Goal: Communication & Community: Participate in discussion

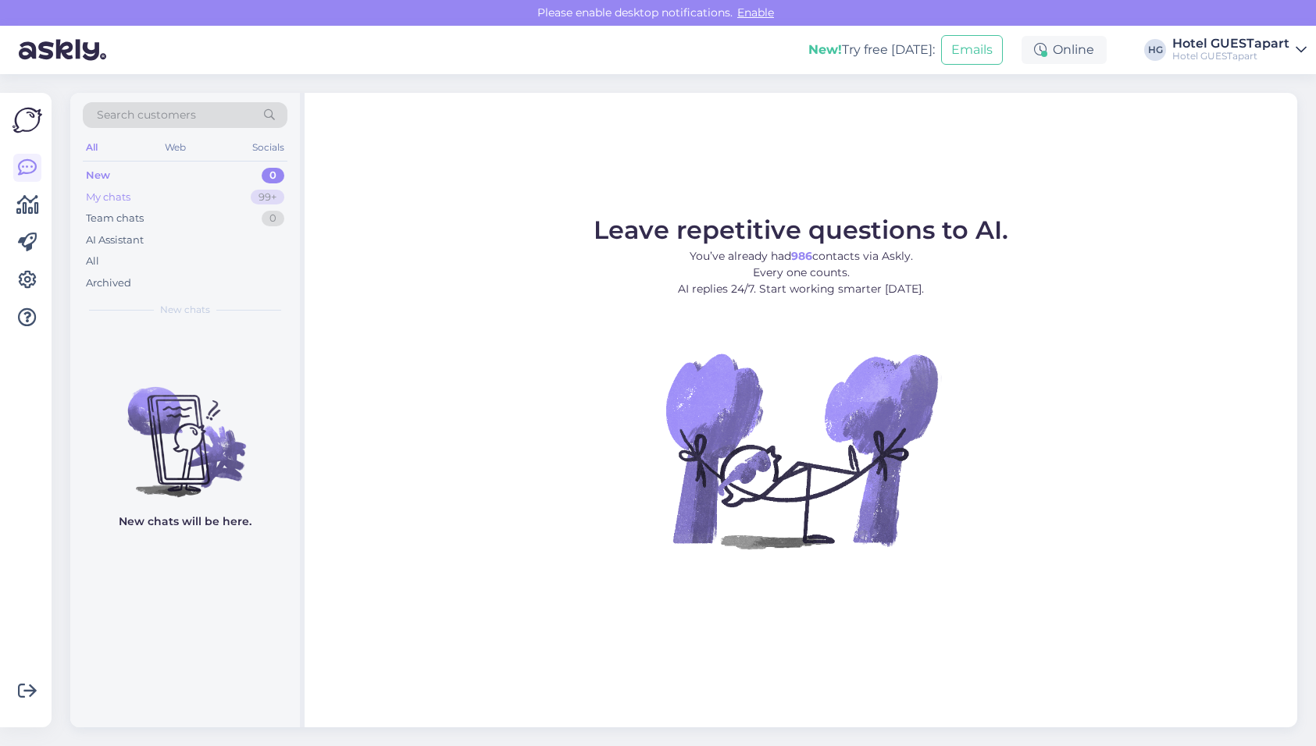
click at [123, 199] on div "My chats" at bounding box center [108, 198] width 45 height 16
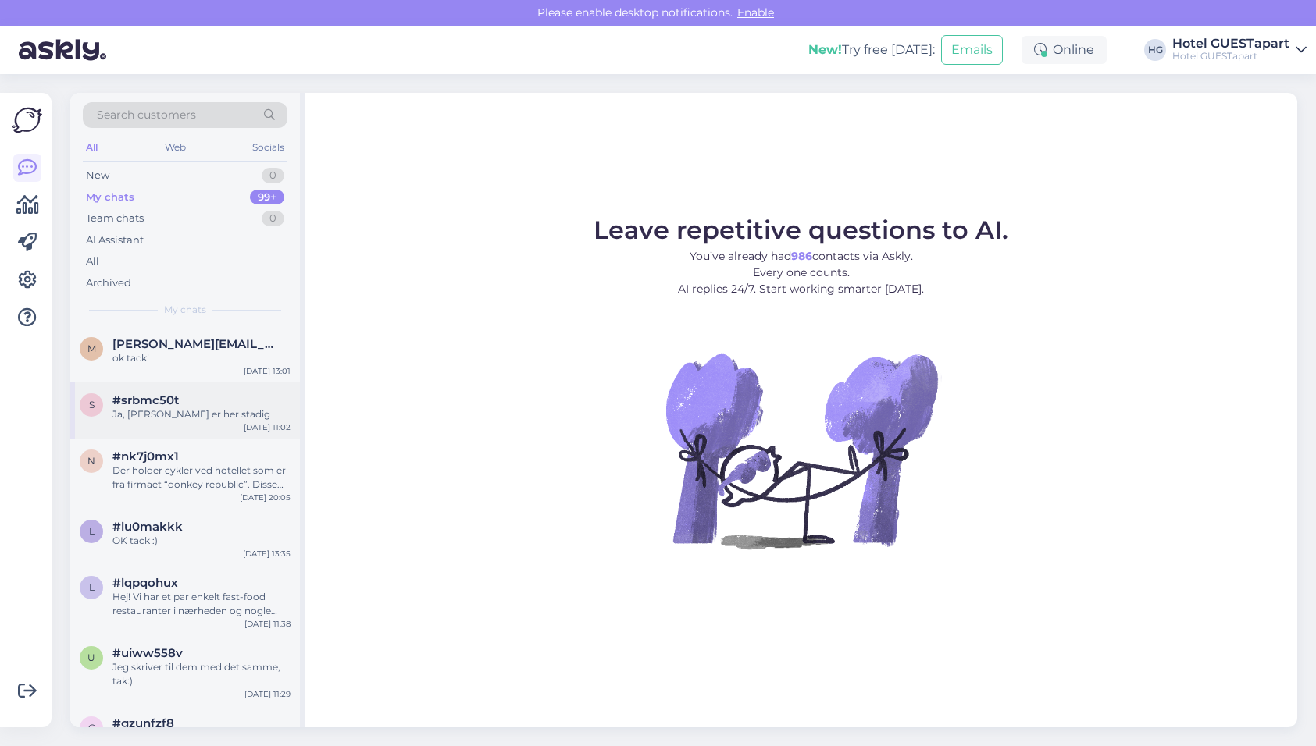
click at [212, 411] on div "Ja, [PERSON_NAME] er her stadig" at bounding box center [201, 415] width 178 height 14
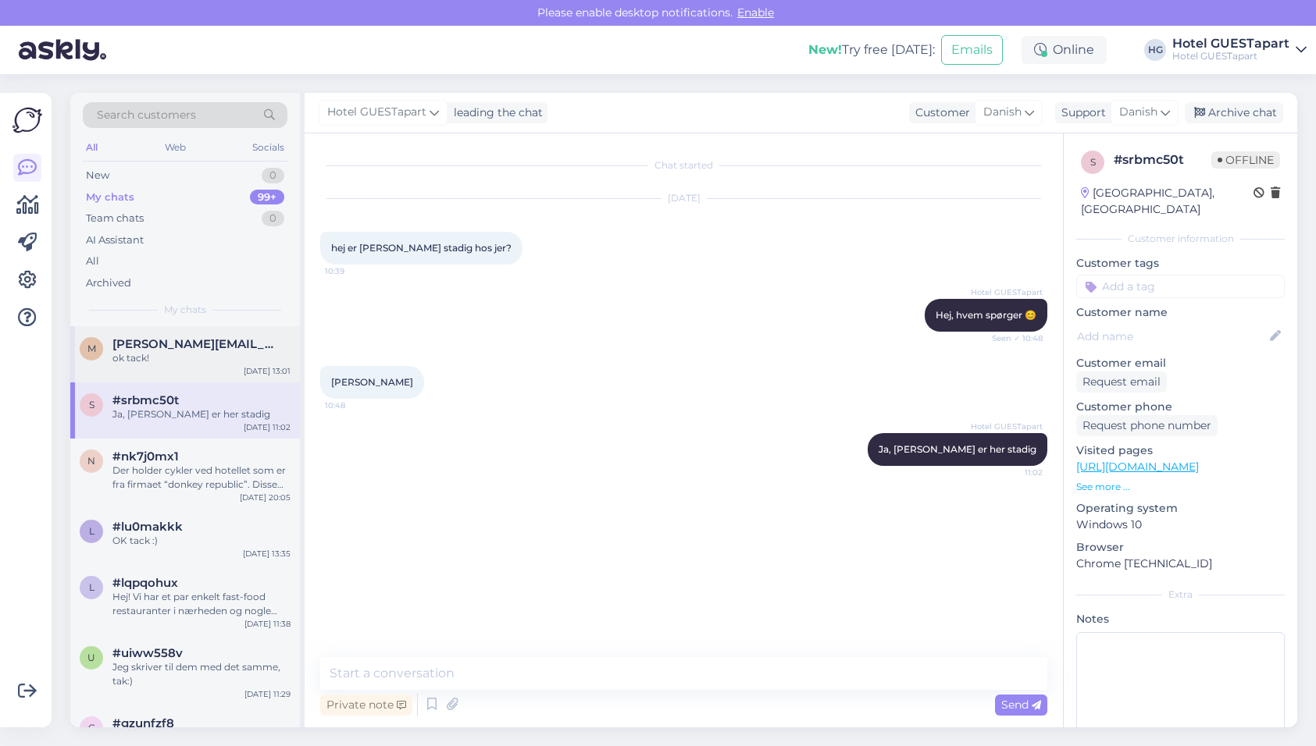
click at [227, 358] on div "ok tack!" at bounding box center [201, 358] width 178 height 14
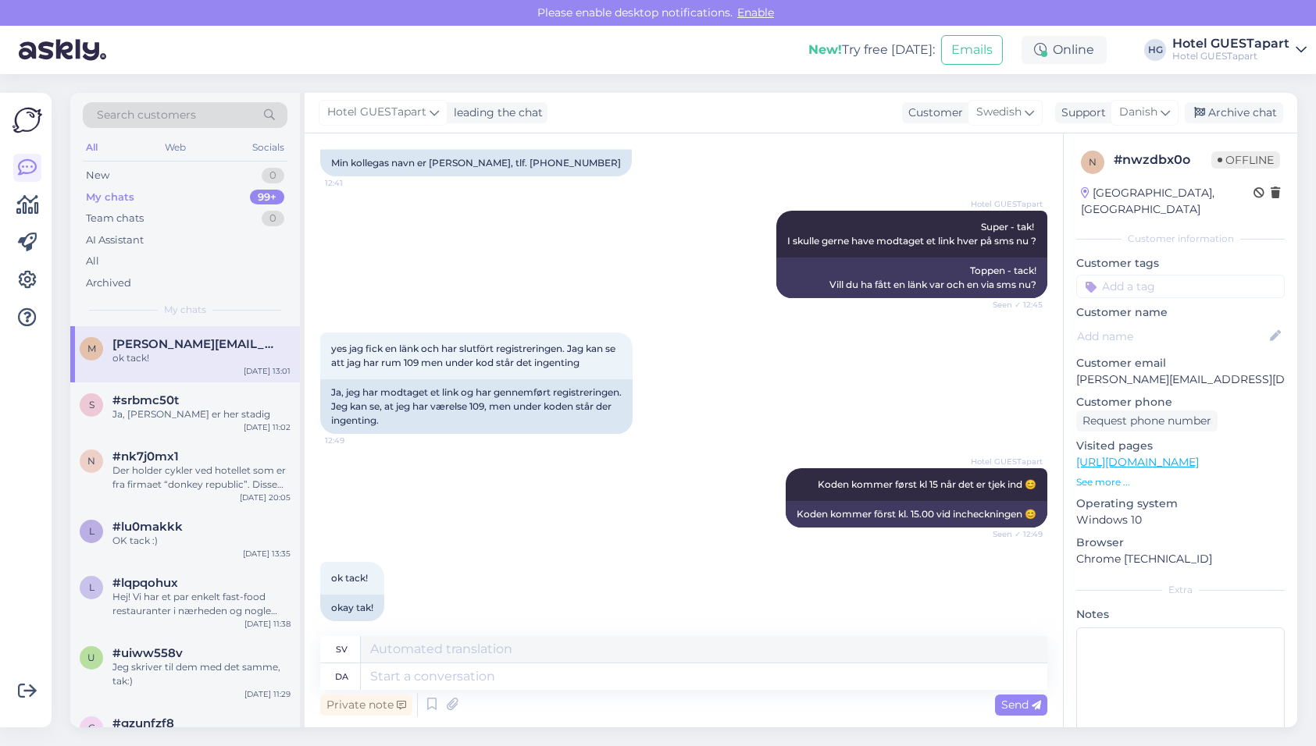
scroll to position [1223, 0]
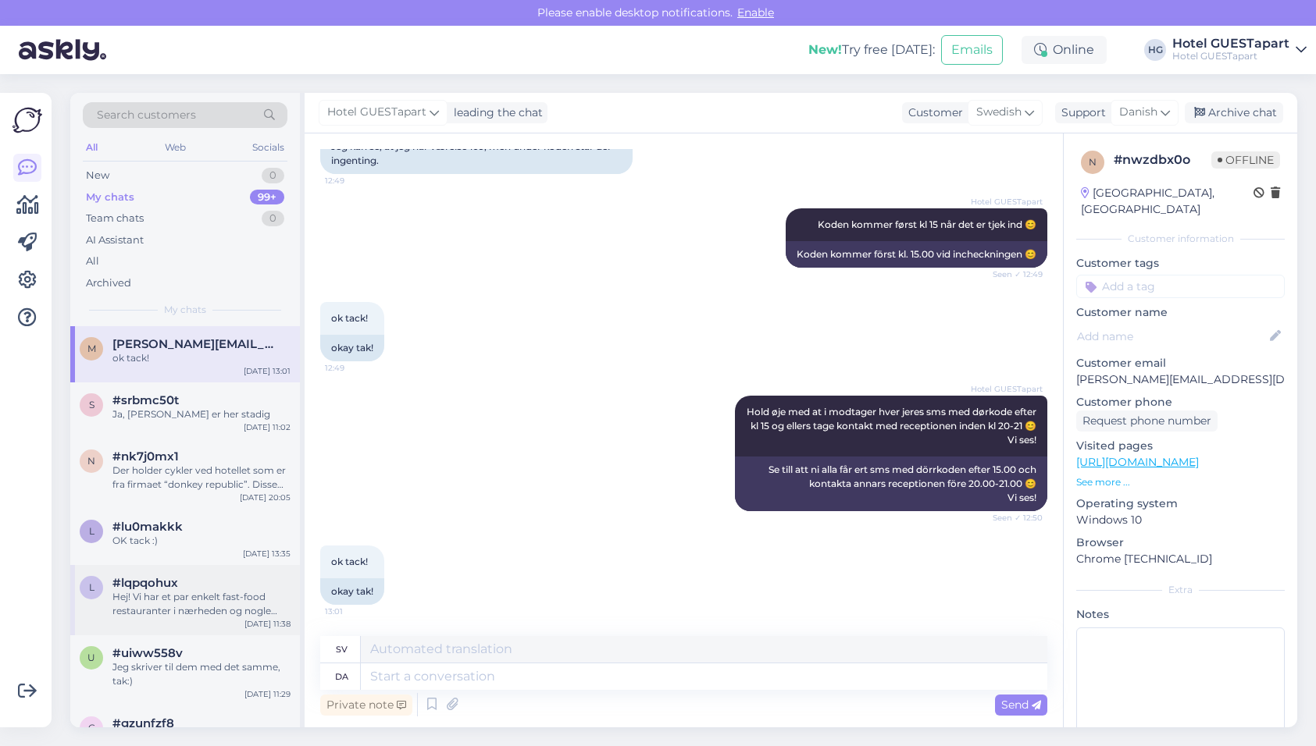
click at [222, 609] on div "Hej! Vi har et par enkelt fast-food restauranter i nærheden og nogle supermarke…" at bounding box center [201, 604] width 178 height 28
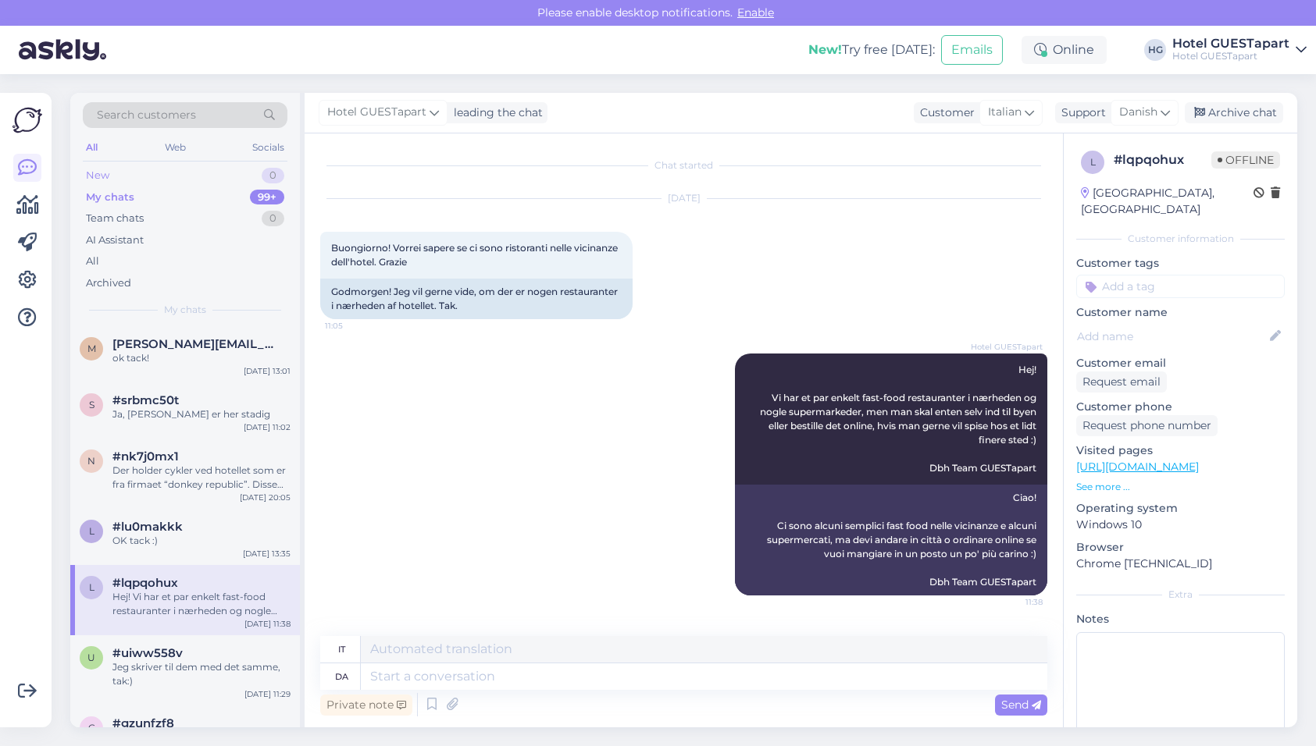
click at [139, 173] on div "New 0" at bounding box center [185, 176] width 205 height 22
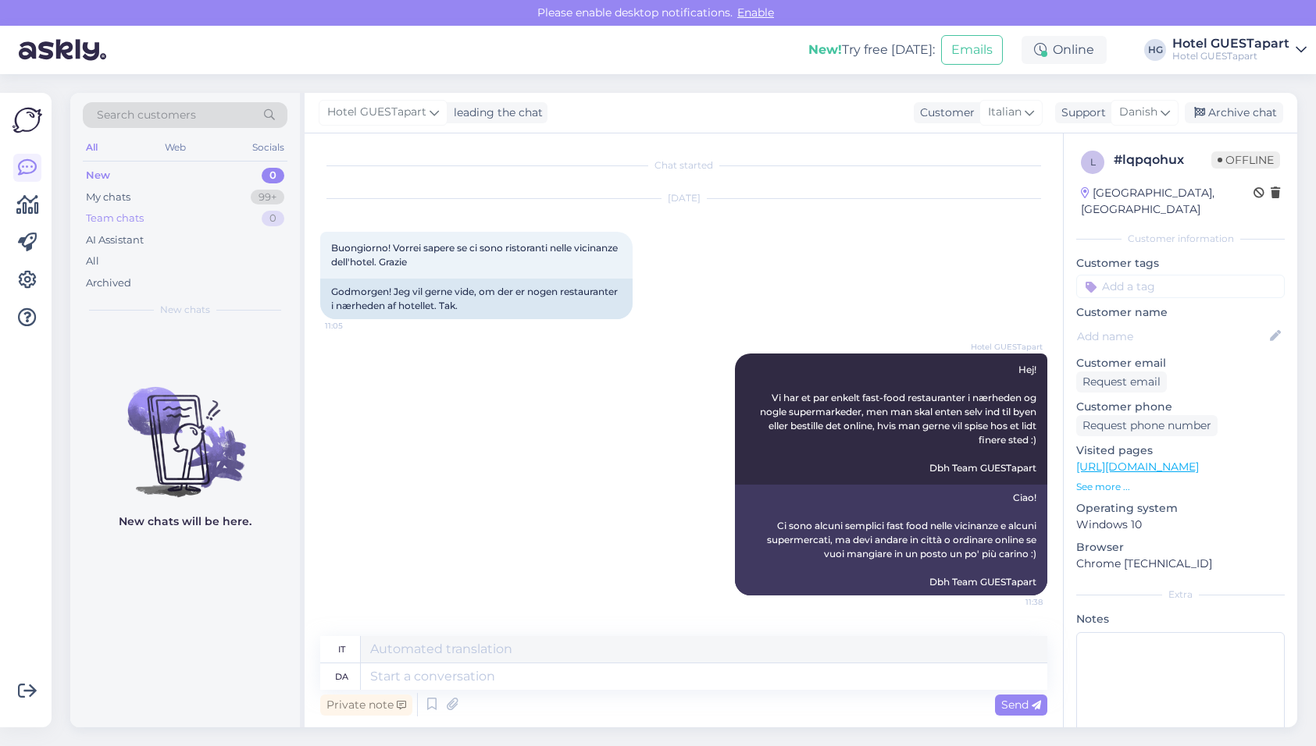
click at [125, 210] on div "Team chats 0" at bounding box center [185, 219] width 205 height 22
click at [120, 194] on div "My chats" at bounding box center [108, 198] width 45 height 16
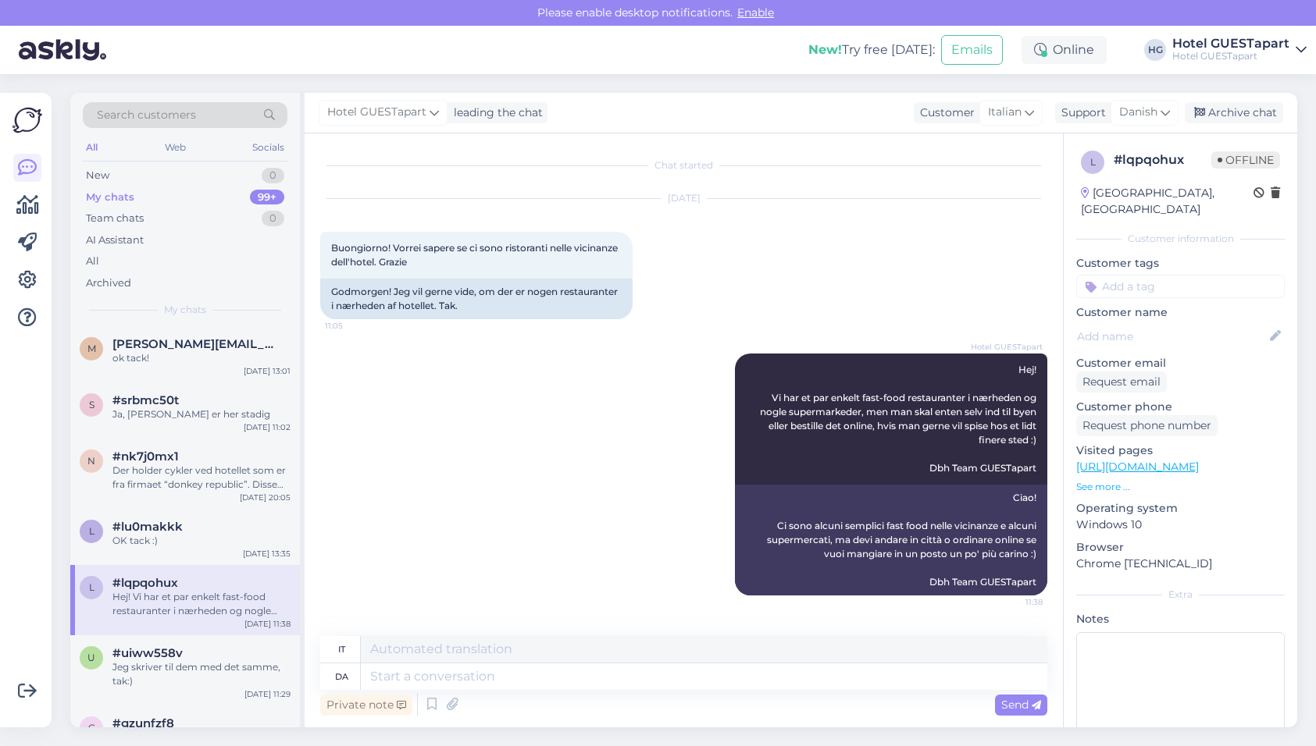
click at [120, 194] on div "My chats" at bounding box center [110, 198] width 48 height 16
click at [145, 358] on div "ok tack!" at bounding box center [201, 358] width 178 height 14
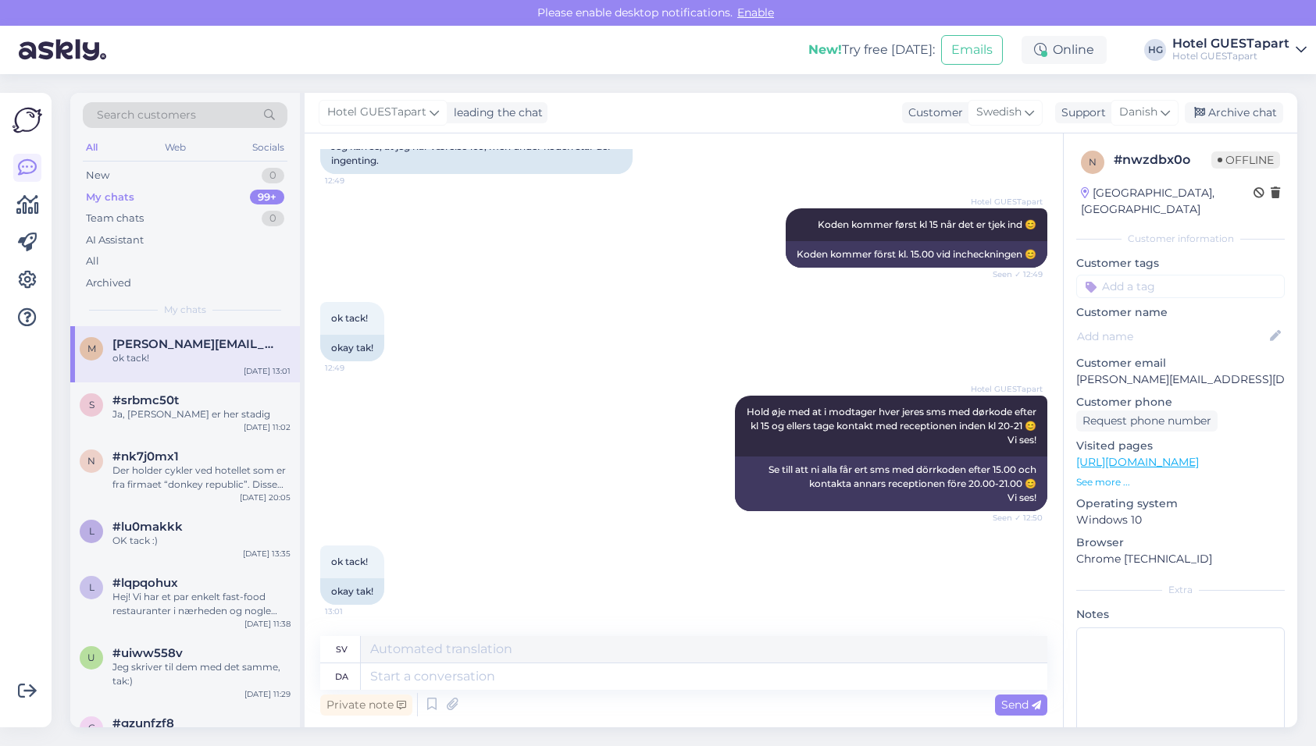
scroll to position [963, 0]
